Goal: Information Seeking & Learning: Learn about a topic

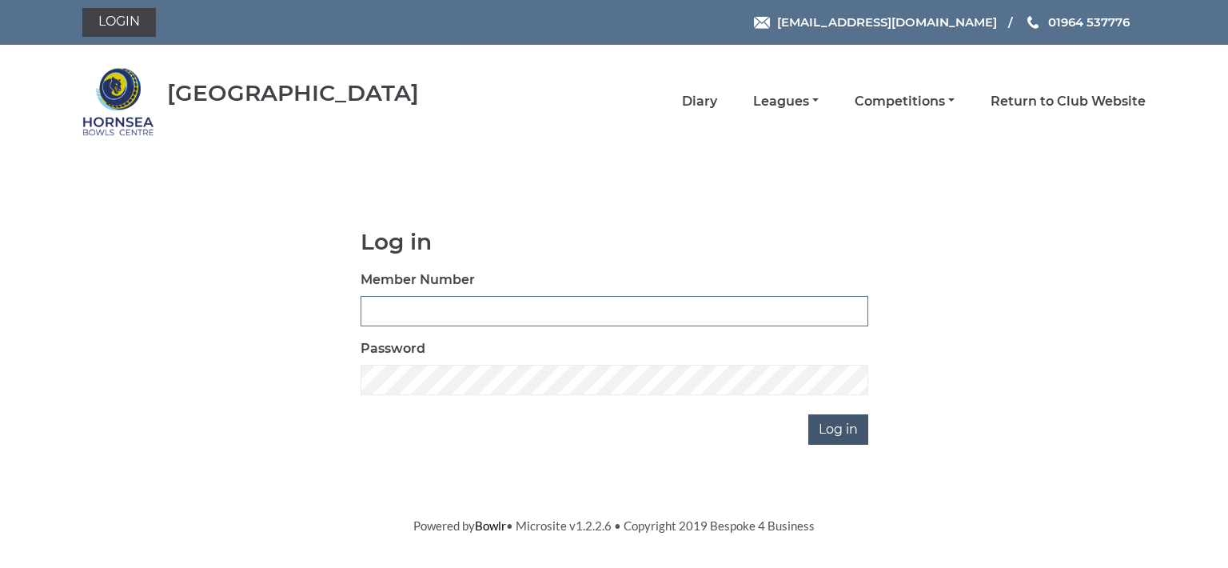
type input "0713"
click at [828, 433] on input "Log in" at bounding box center [838, 429] width 60 height 30
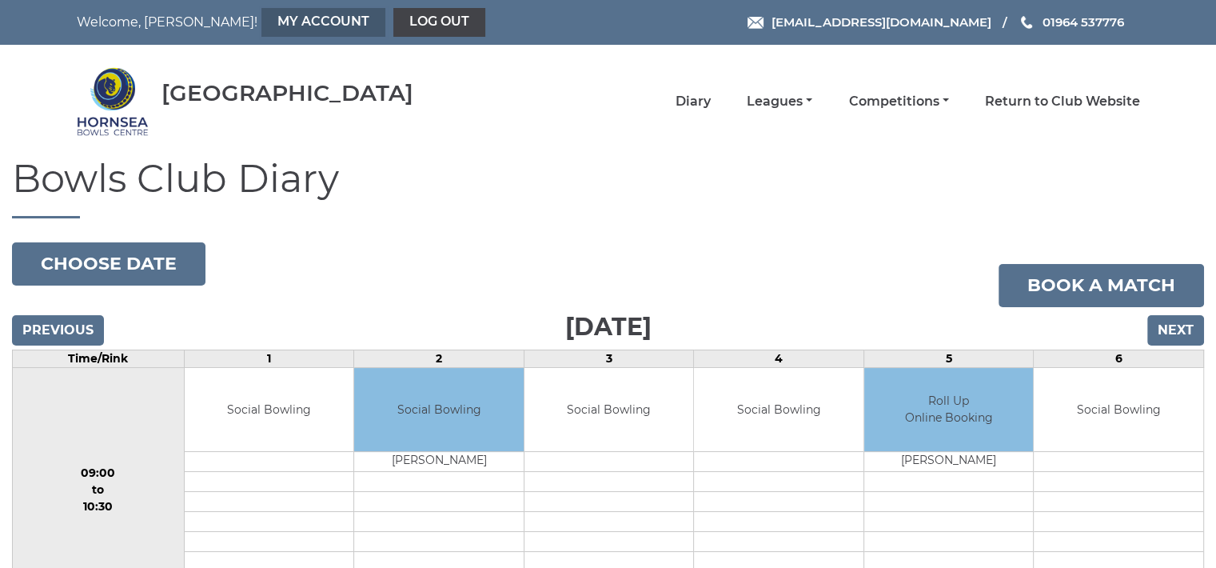
click at [261, 20] on link "My Account" at bounding box center [323, 22] width 124 height 29
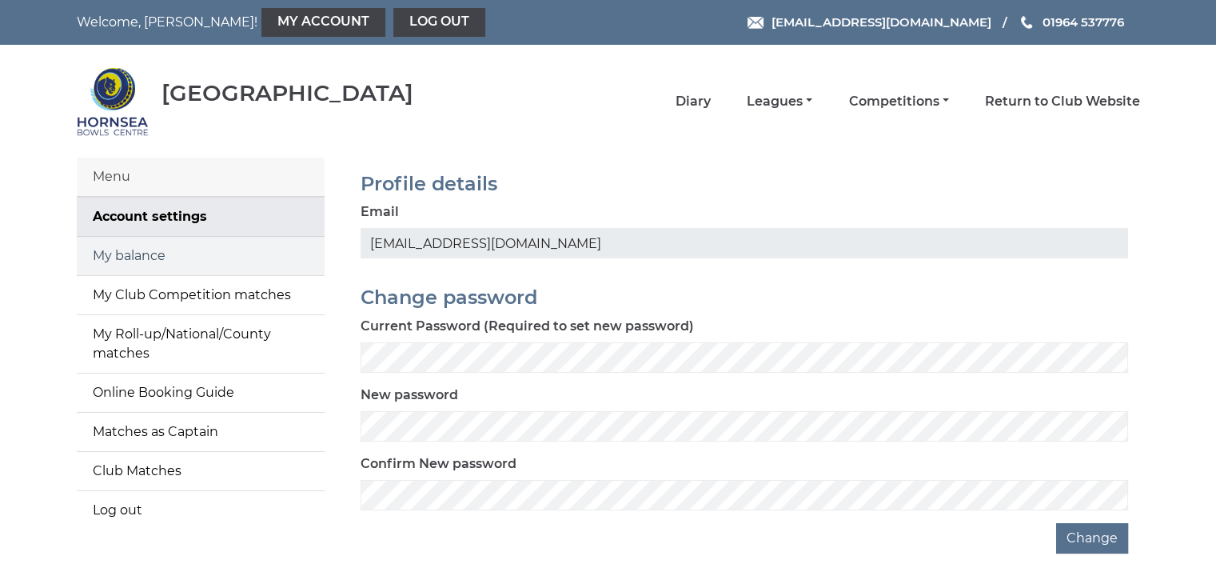
click at [182, 256] on link "My balance" at bounding box center [201, 256] width 248 height 38
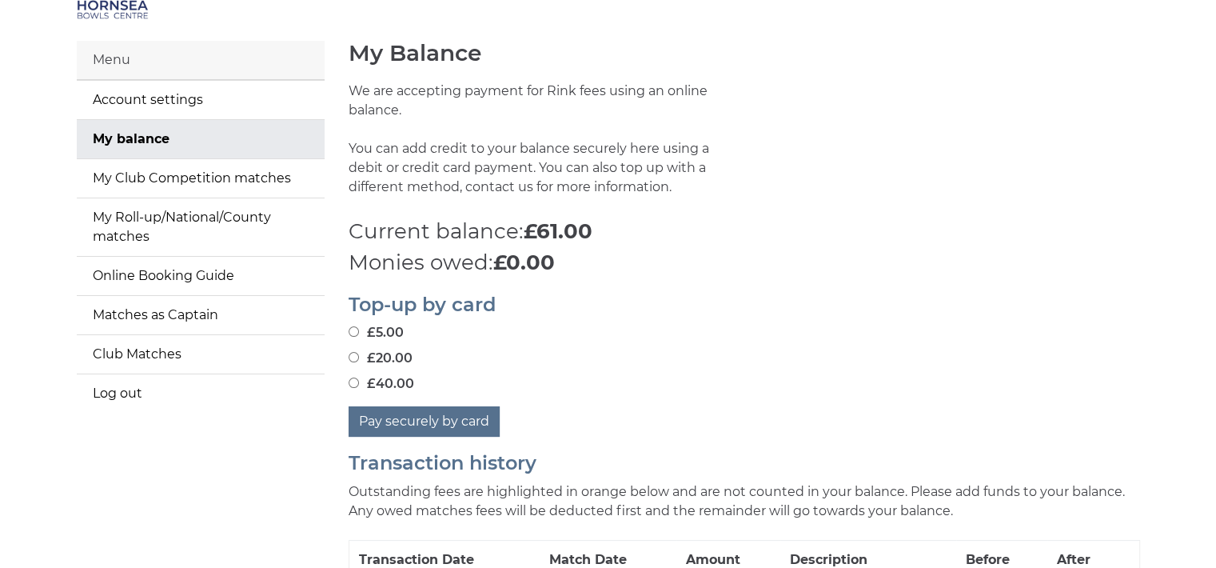
scroll to position [64, 0]
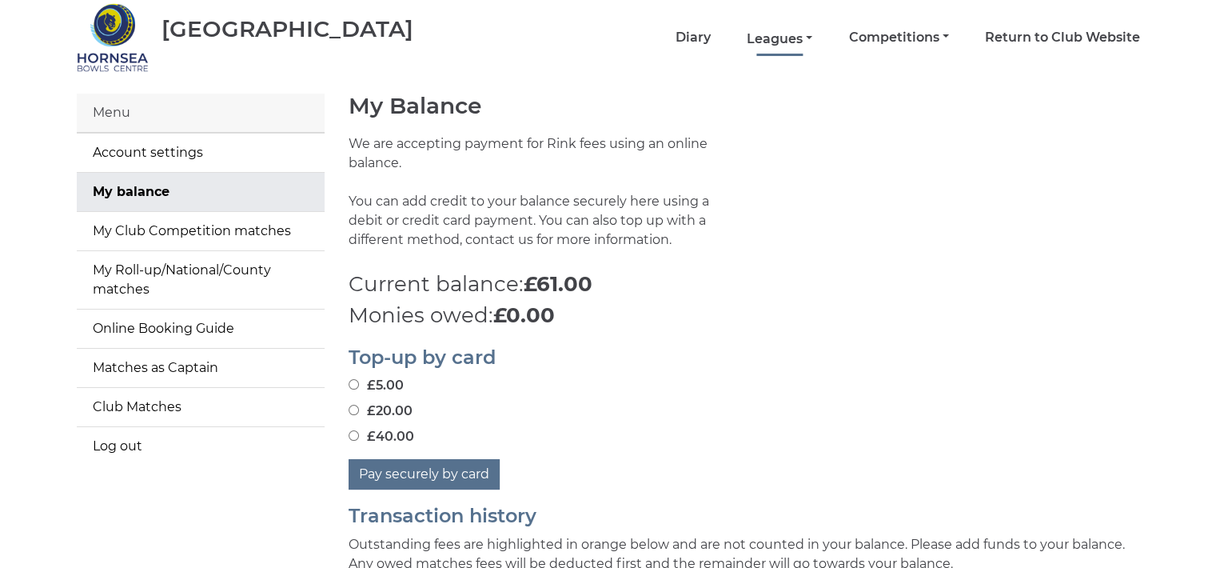
click at [787, 34] on link "Leagues" at bounding box center [780, 39] width 66 height 18
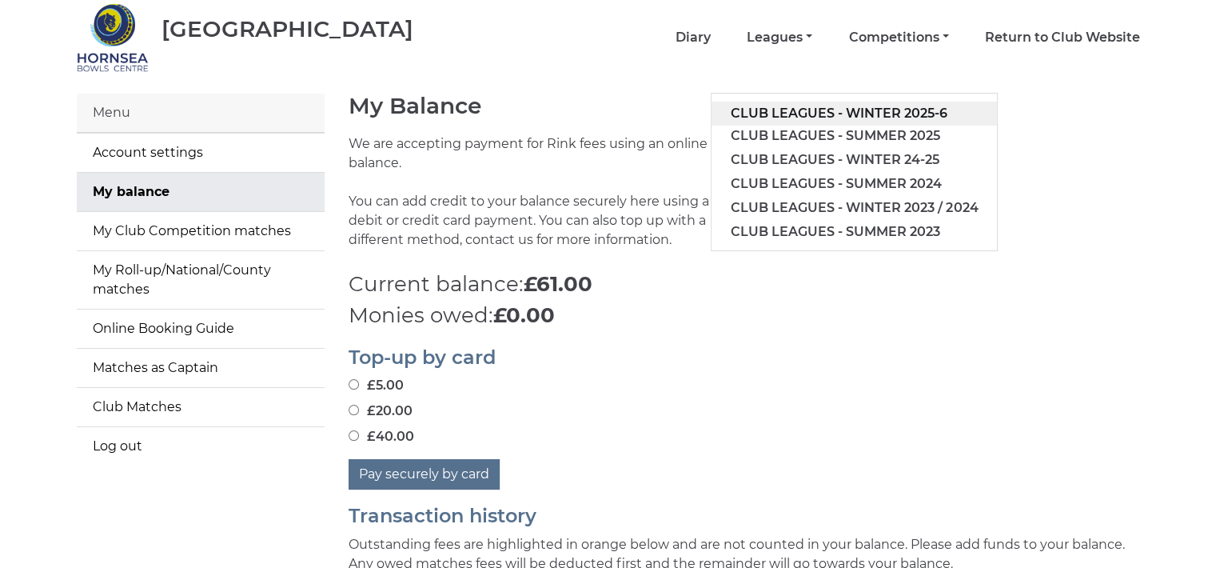
click at [816, 108] on link "Club leagues - Winter 2025-6" at bounding box center [854, 114] width 285 height 24
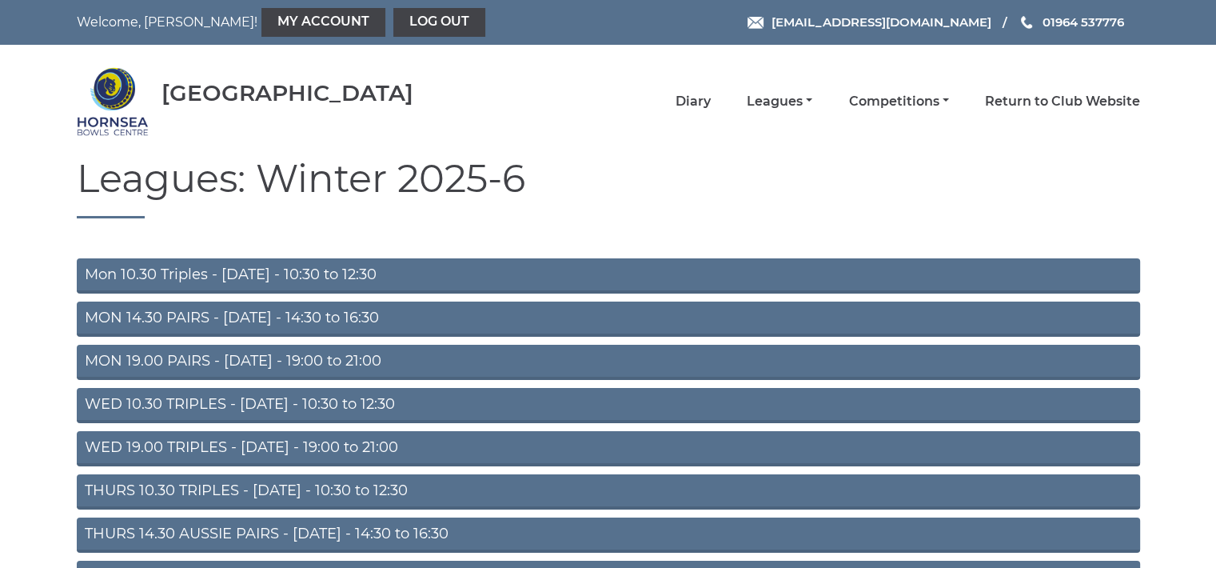
click at [380, 269] on link "Mon 10.30 Triples - Monday - 10:30 to 12:30" at bounding box center [609, 275] width 1064 height 35
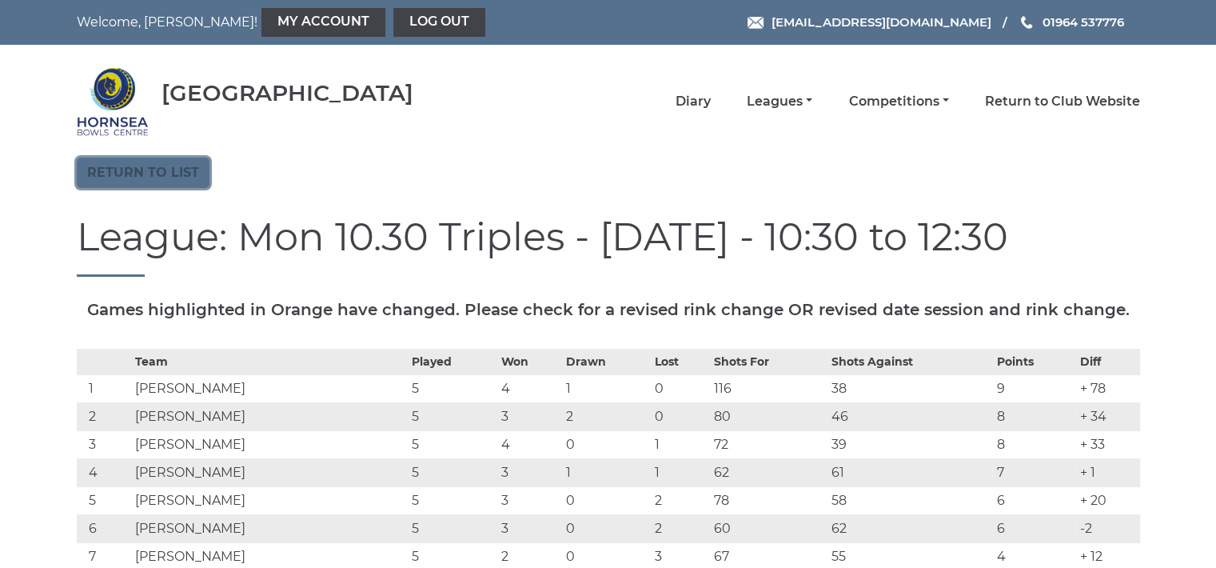
click at [168, 174] on link "Return to list" at bounding box center [143, 173] width 133 height 30
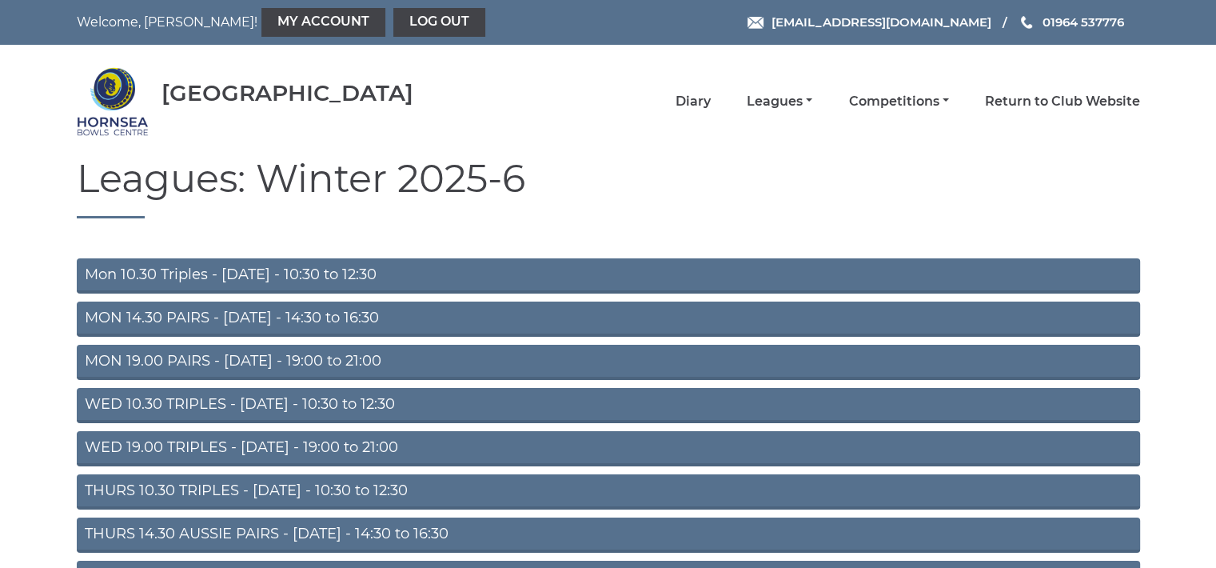
click at [295, 397] on link "WED 10.30 TRIPLES - [DATE] - 10:30 to 12:30" at bounding box center [609, 405] width 1064 height 35
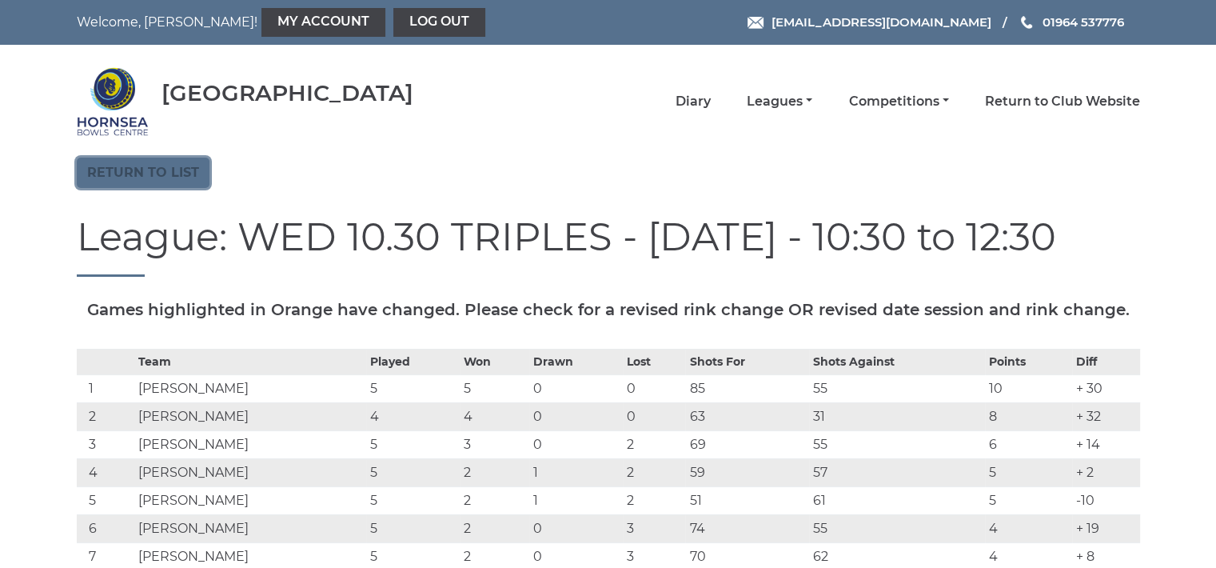
click at [170, 166] on link "Return to list" at bounding box center [143, 173] width 133 height 30
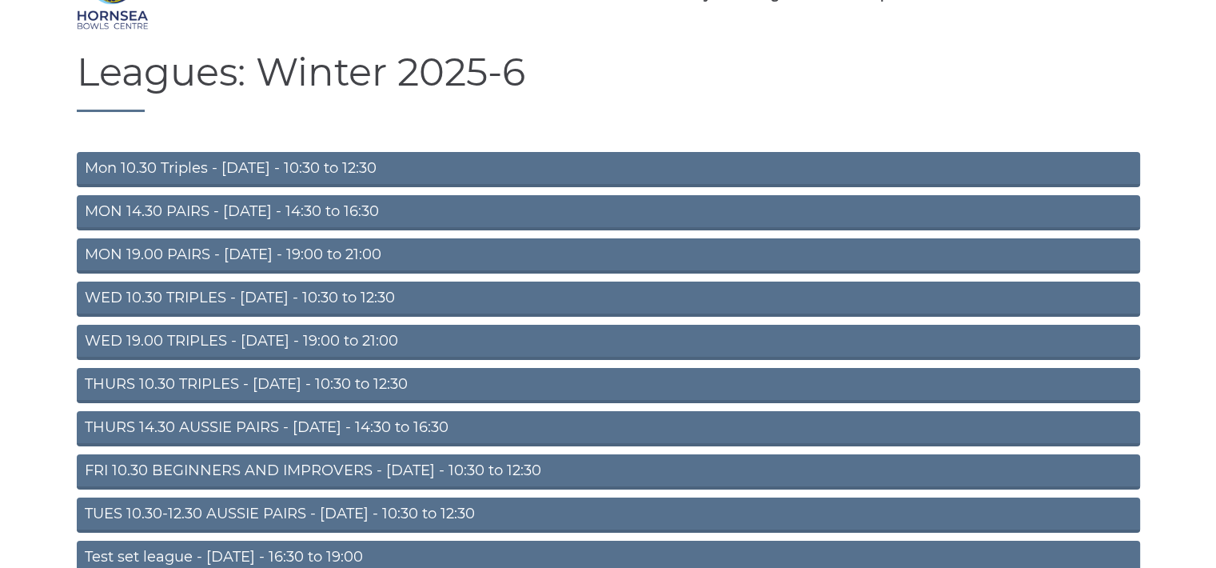
scroll to position [160, 0]
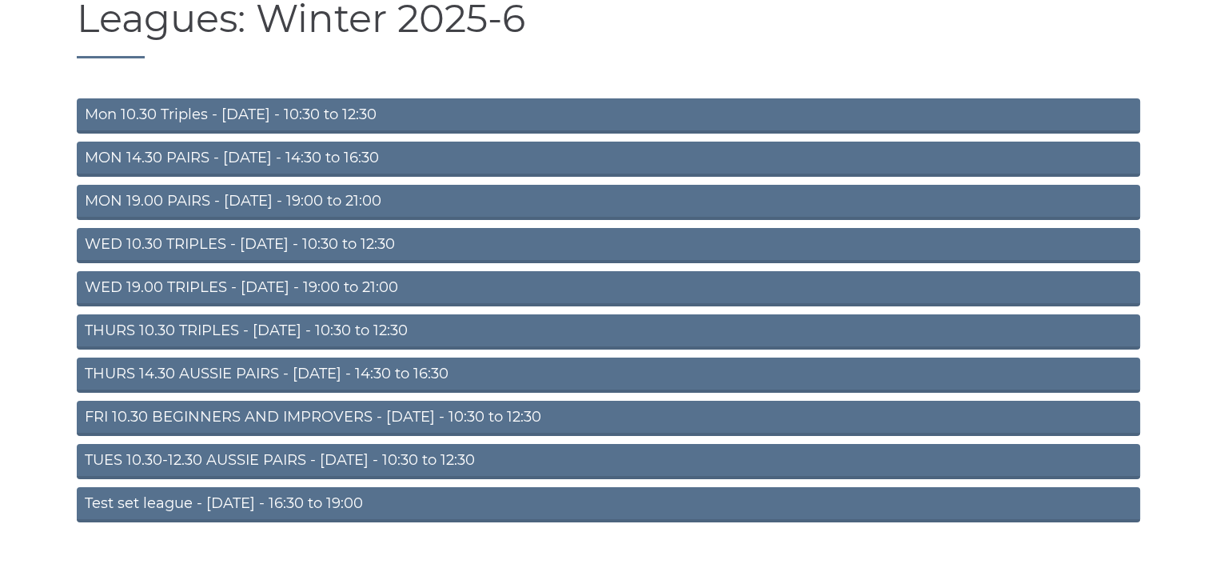
click at [282, 453] on link "TUES 10.30-12.30 AUSSIE PAIRS - [DATE] - 10:30 to 12:30" at bounding box center [609, 461] width 1064 height 35
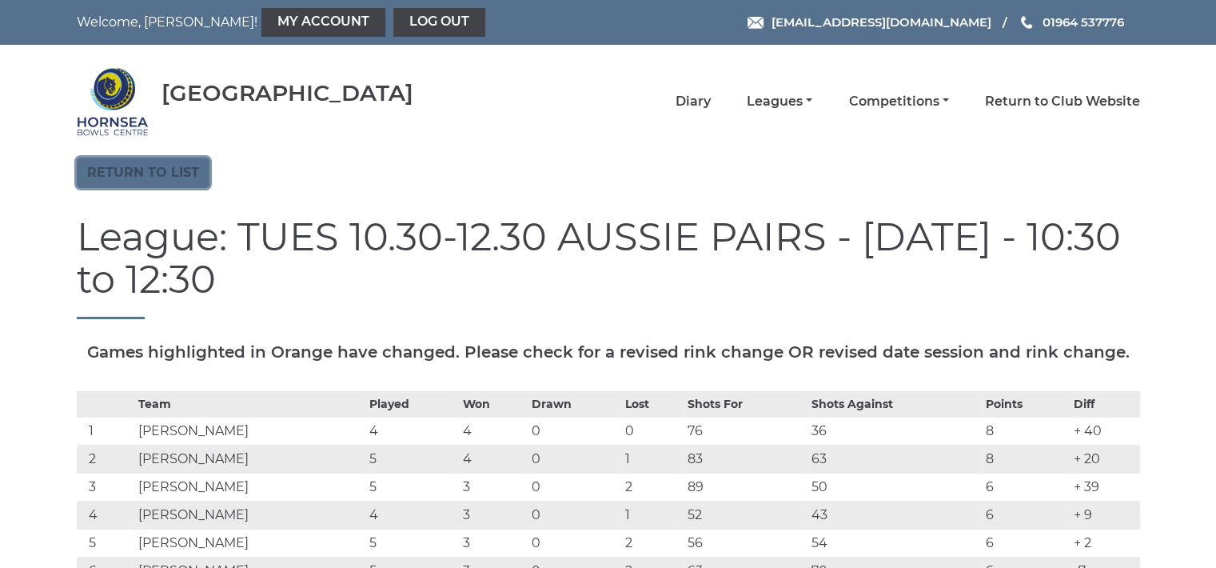
click at [173, 178] on link "Return to list" at bounding box center [143, 173] width 133 height 30
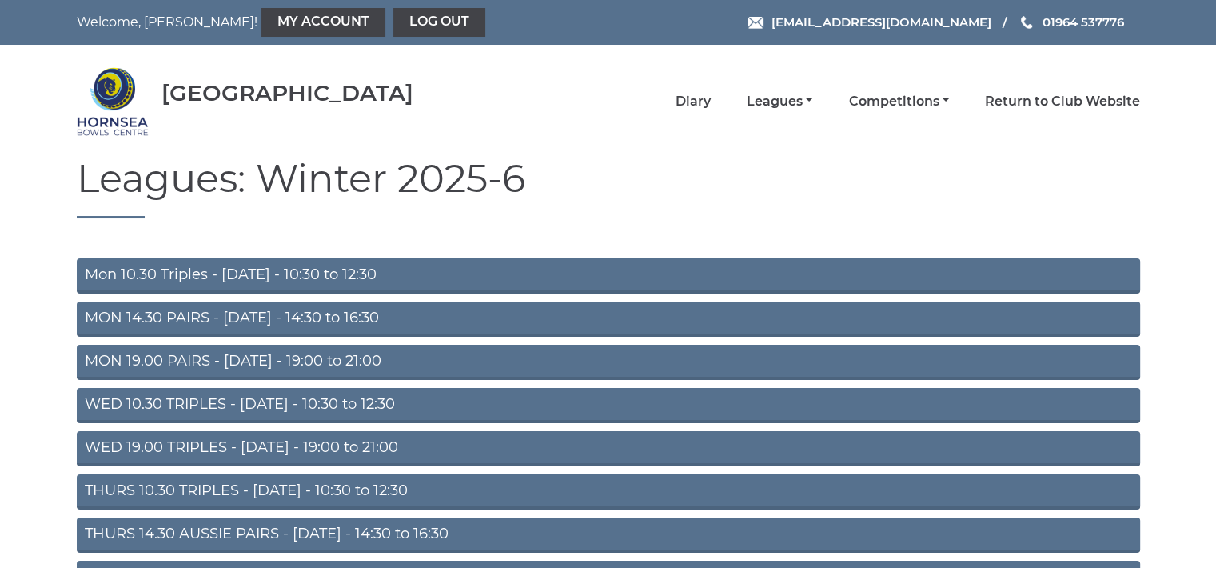
click at [301, 281] on link "Mon 10.30 Triples - Monday - 10:30 to 12:30" at bounding box center [609, 275] width 1064 height 35
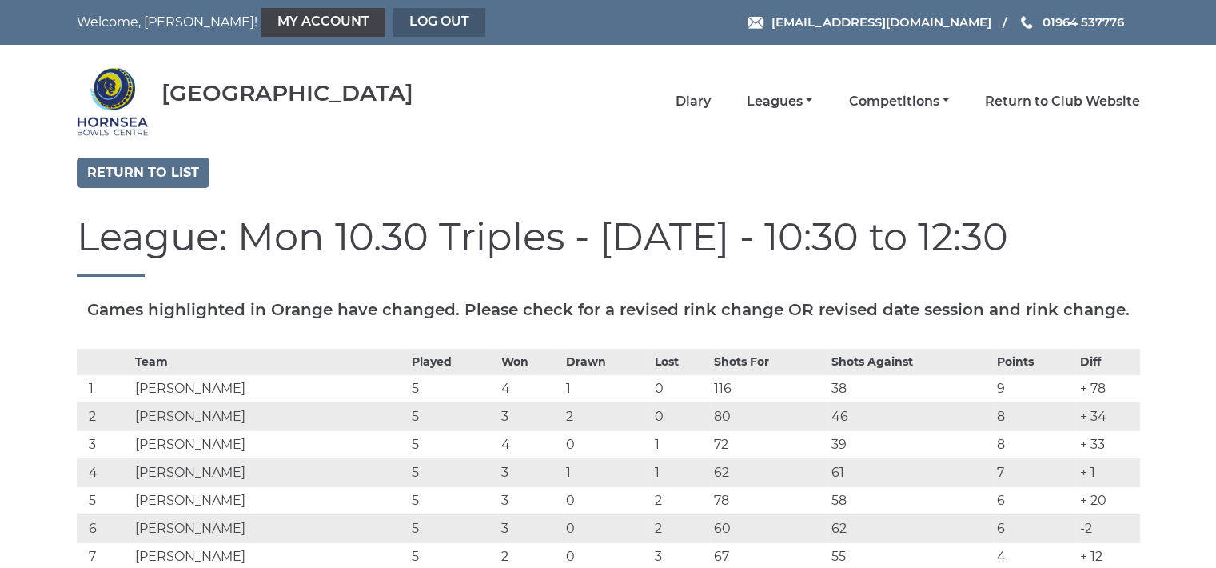
click at [393, 23] on link "Log out" at bounding box center [439, 22] width 92 height 29
